Goal: Task Accomplishment & Management: Use online tool/utility

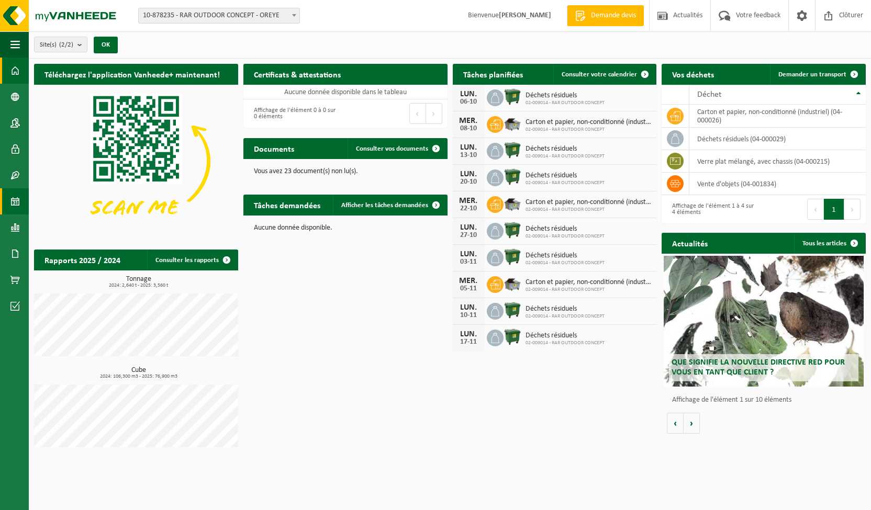
click at [16, 197] on span at bounding box center [14, 201] width 9 height 26
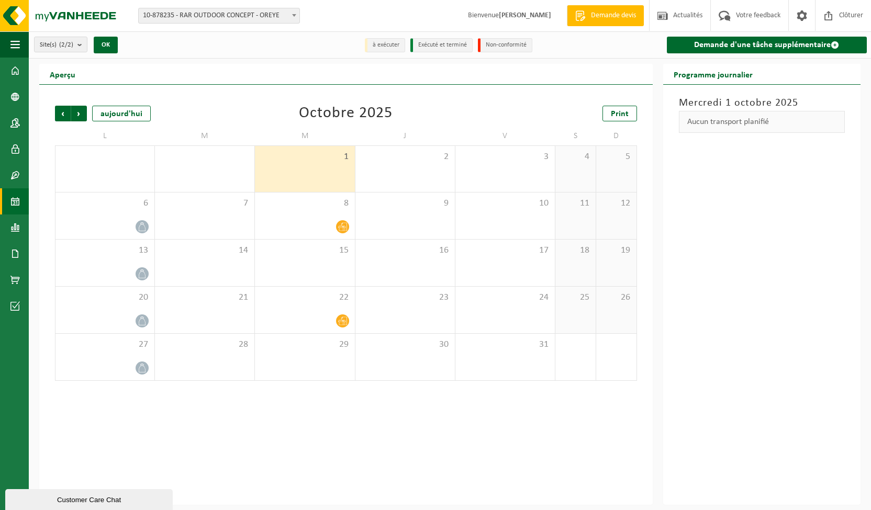
click at [602, 112] on div "Print" at bounding box center [584, 114] width 105 height 16
click at [614, 114] on span "Print" at bounding box center [620, 114] width 18 height 8
click at [76, 119] on span "Suivant" at bounding box center [79, 114] width 16 height 16
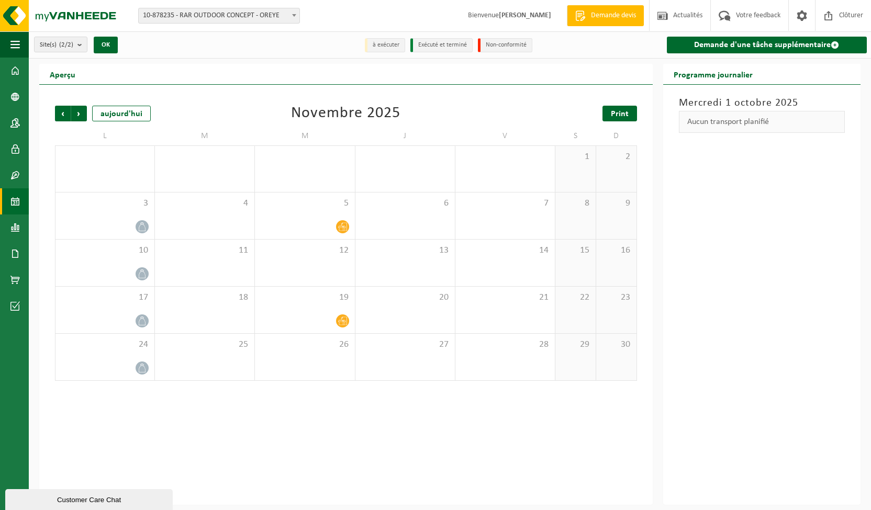
click at [613, 112] on span "Print" at bounding box center [620, 114] width 18 height 8
